Goal: Information Seeking & Learning: Learn about a topic

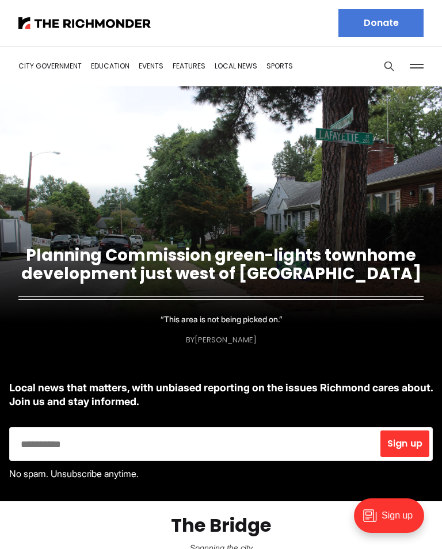
click at [222, 273] on link "Planning Commission green-lights townhome development just west of Carytown" at bounding box center [221, 264] width 400 height 41
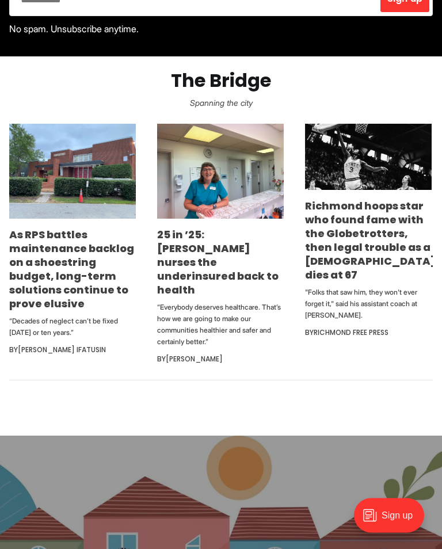
scroll to position [445, 0]
click at [103, 168] on img at bounding box center [72, 171] width 127 height 95
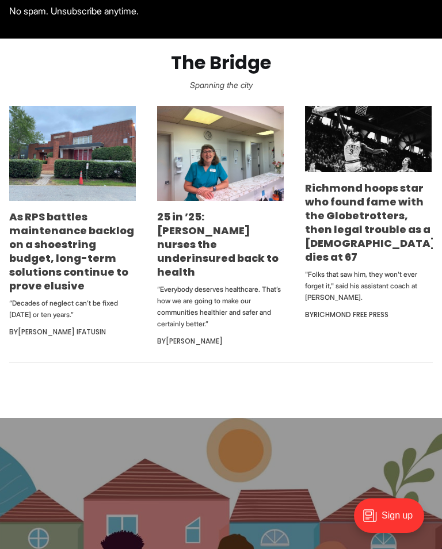
click at [386, 154] on img at bounding box center [368, 139] width 127 height 66
click at [242, 210] on link "25 in ’25: [PERSON_NAME] nurses the underinsured back to health" at bounding box center [218, 245] width 122 height 70
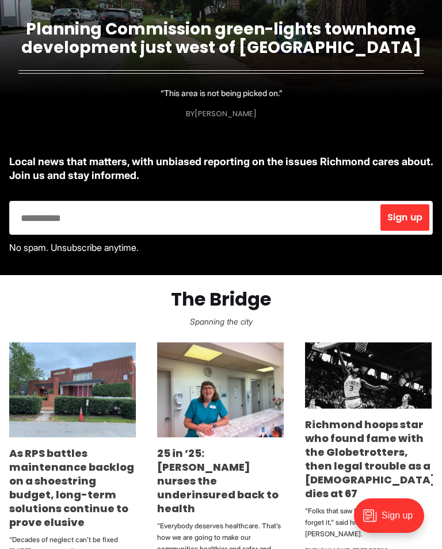
scroll to position [0, 0]
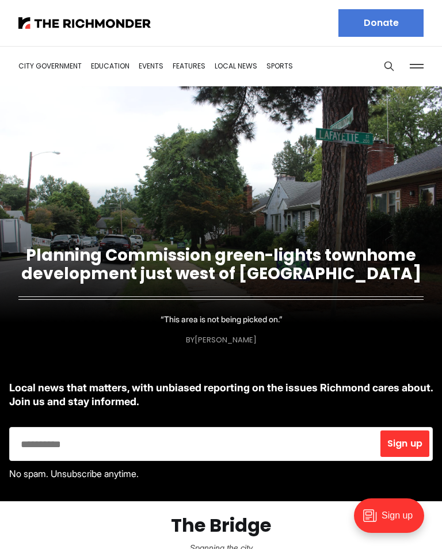
click at [63, 70] on link "City Government" at bounding box center [49, 66] width 63 height 10
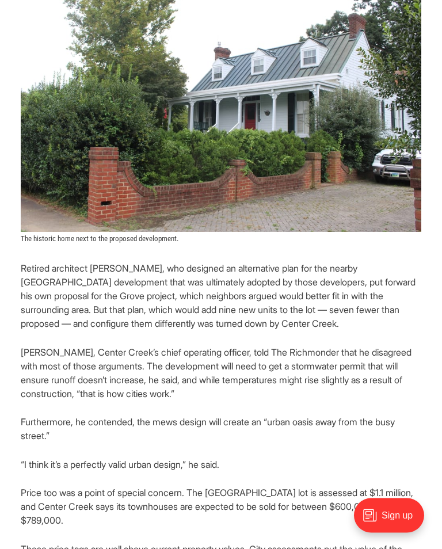
scroll to position [2692, 0]
click at [442, 544] on body "Sign up" at bounding box center [393, 521] width 98 height 56
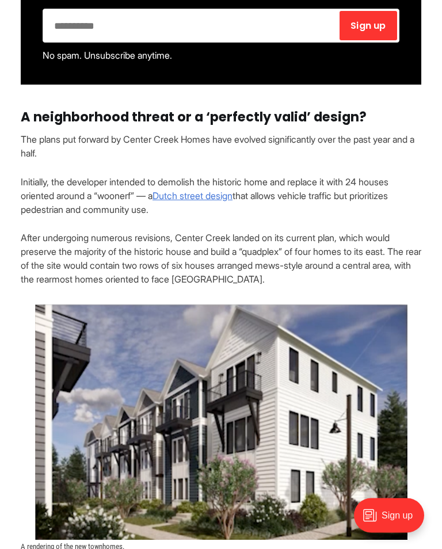
scroll to position [1841, 0]
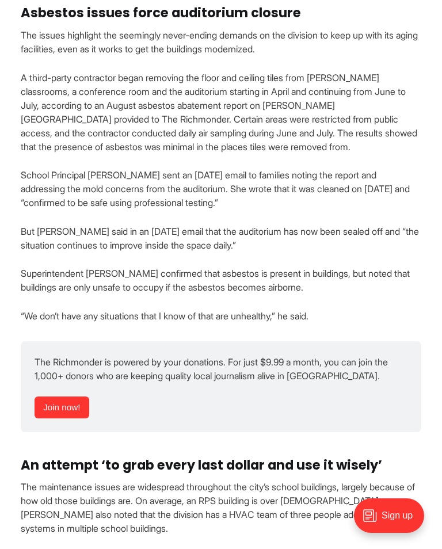
scroll to position [1522, 0]
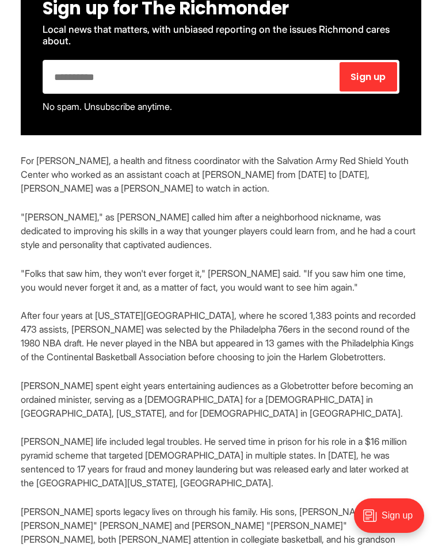
scroll to position [782, 0]
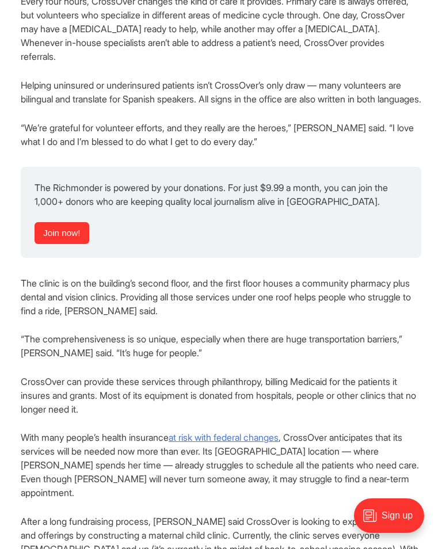
scroll to position [1732, 0]
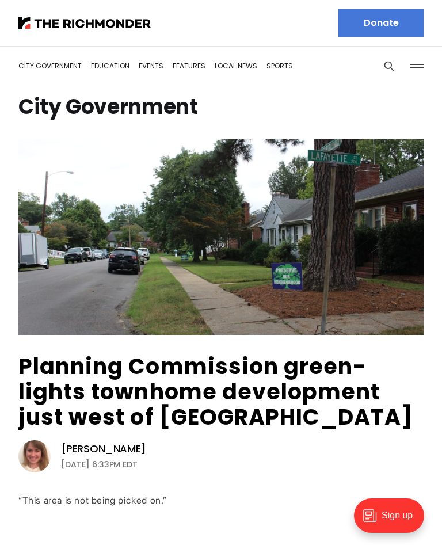
click at [116, 70] on link "Education" at bounding box center [110, 66] width 39 height 10
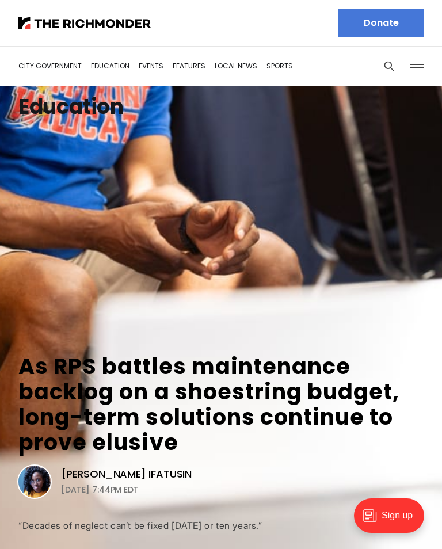
click at [155, 71] on link "Events" at bounding box center [151, 66] width 25 height 10
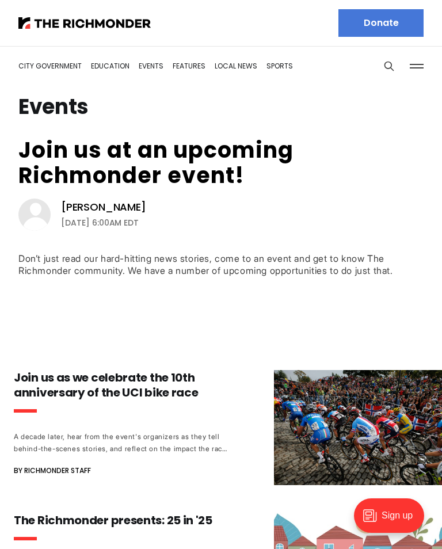
click at [188, 67] on link "Features" at bounding box center [189, 66] width 33 height 10
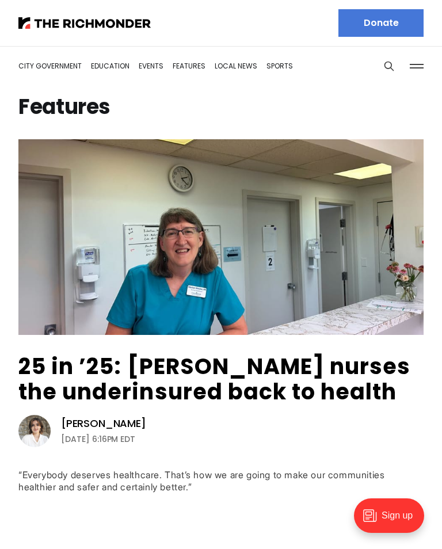
click at [233, 69] on link "Local News" at bounding box center [236, 66] width 43 height 10
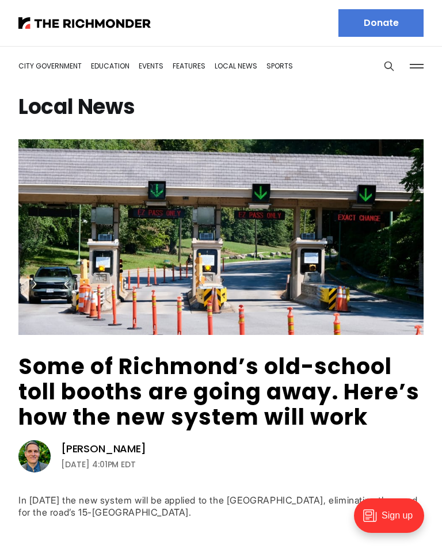
click at [275, 68] on link "Sports" at bounding box center [280, 66] width 26 height 10
